Goal: Information Seeking & Learning: Learn about a topic

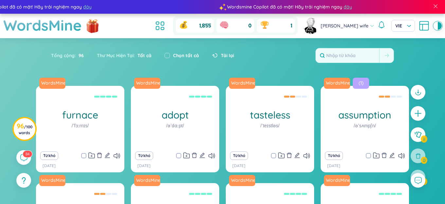
click at [246, 45] on div "Tổng cộng : 96 Thư Mục Hiện Tại : Tất cả Chọn tất cả Tải lại" at bounding box center [222, 59] width 408 height 28
click at [166, 27] on icon at bounding box center [160, 26] width 12 height 12
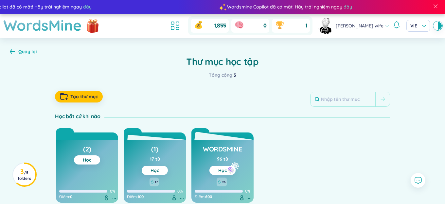
click at [226, 170] on link "Học" at bounding box center [222, 171] width 8 height 6
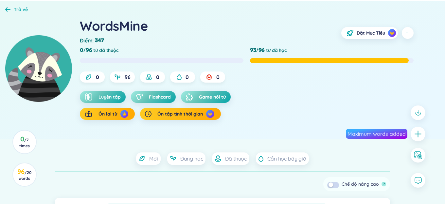
scroll to position [69, 0]
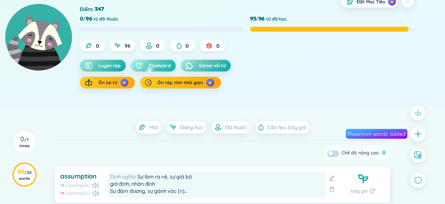
click at [146, 67] on button "Flashcard" at bounding box center [153, 66] width 45 height 12
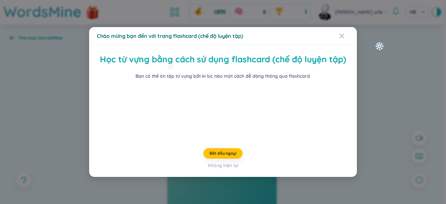
click at [375, 42] on div "Chào mừng bạn đến với trang flashcard (chế độ luyện tập) Học từ vựng bằng cách …" at bounding box center [223, 102] width 446 height 204
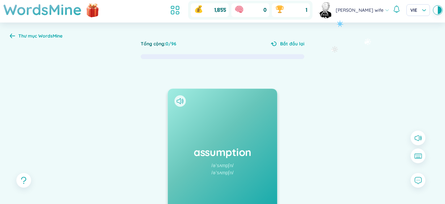
scroll to position [65, 0]
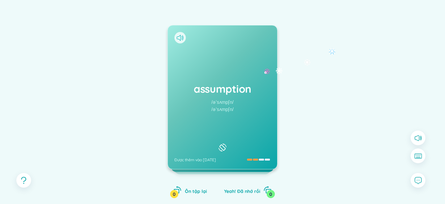
click at [181, 36] on icon at bounding box center [179, 38] width 7 height 6
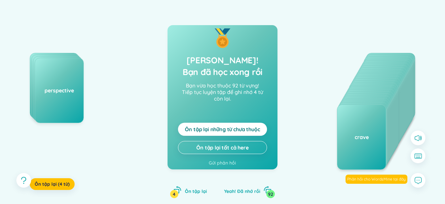
click at [215, 127] on span "Ôn tập lại những từ chưa thuộc" at bounding box center [222, 129] width 75 height 7
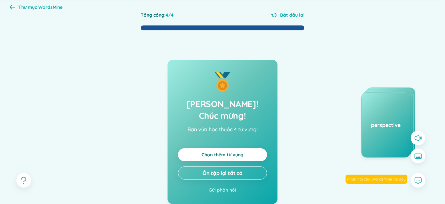
scroll to position [0, 0]
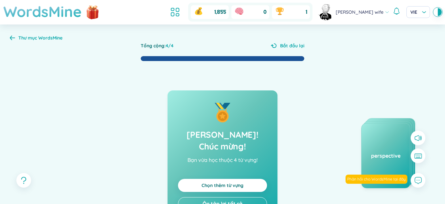
click at [65, 14] on h1 "WordsMine" at bounding box center [42, 11] width 78 height 23
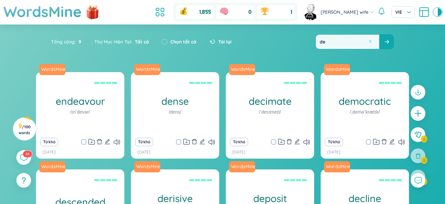
scroll to position [98, 0]
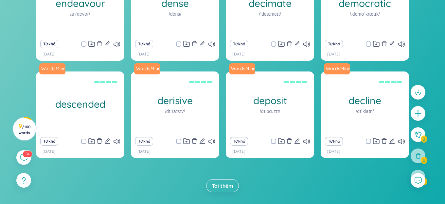
type input "de"
click at [227, 183] on span "Tải thêm" at bounding box center [222, 185] width 21 height 7
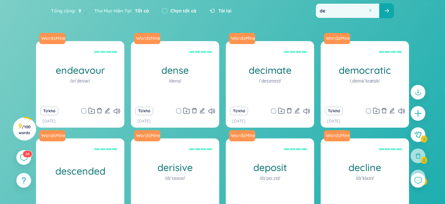
scroll to position [0, 0]
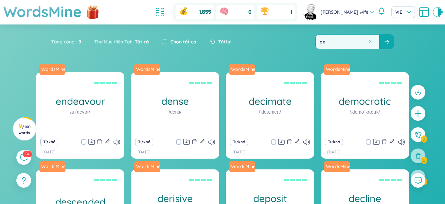
click at [138, 42] on span "Tất cả" at bounding box center [140, 42] width 17 height 6
click at [167, 15] on li at bounding box center [160, 12] width 14 height 14
